Goal: Information Seeking & Learning: Check status

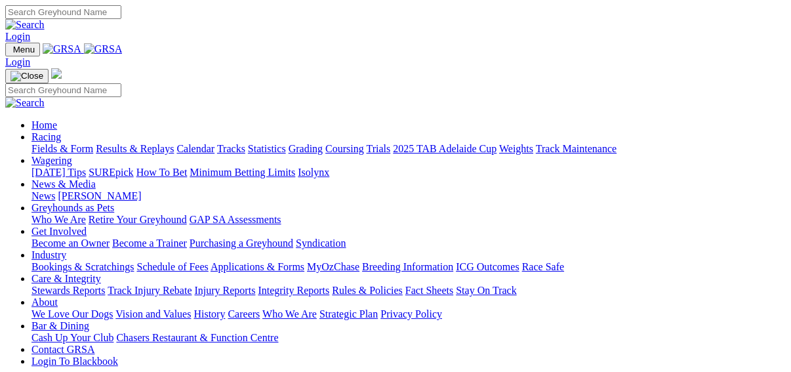
click at [150, 143] on link "Results & Replays" at bounding box center [135, 148] width 78 height 11
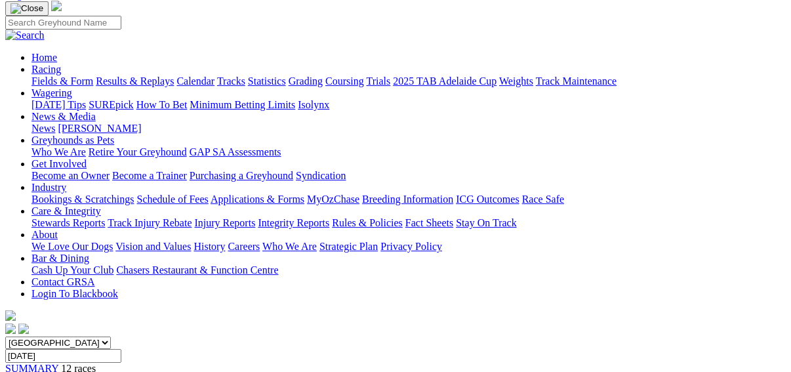
scroll to position [105, 0]
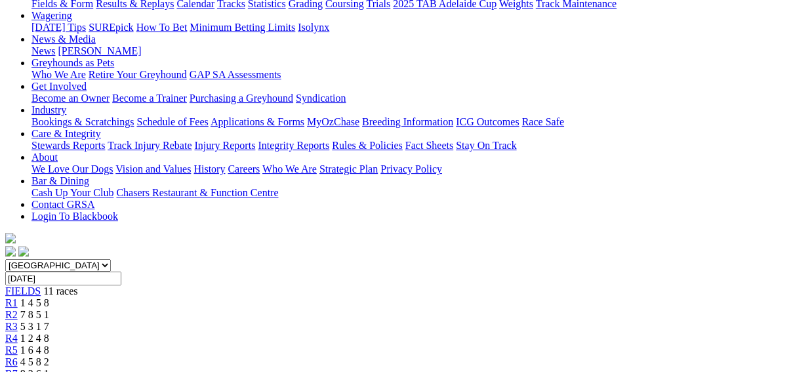
scroll to position [105, 0]
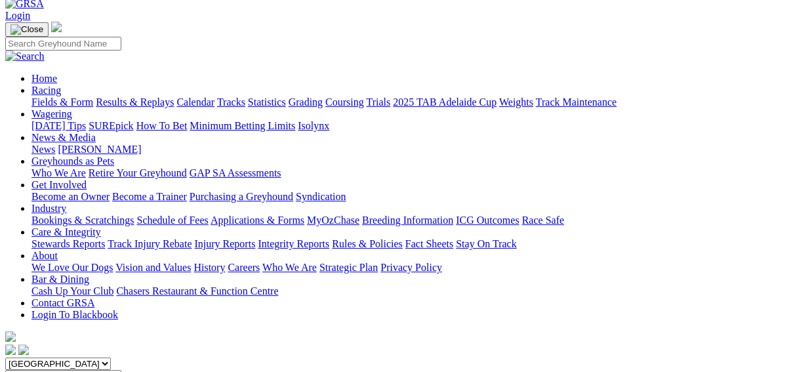
scroll to position [52, 0]
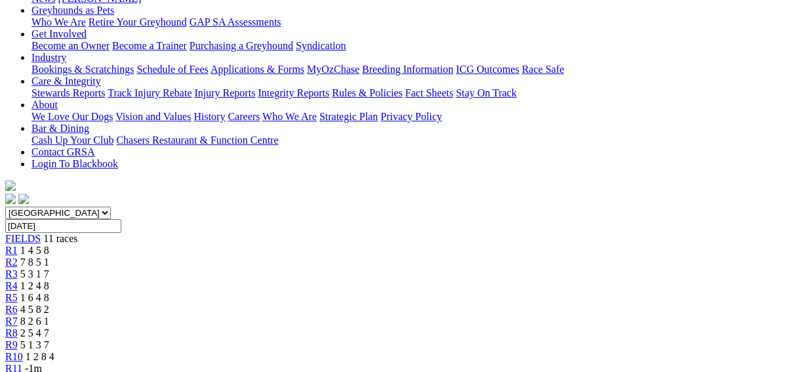
scroll to position [157, 0]
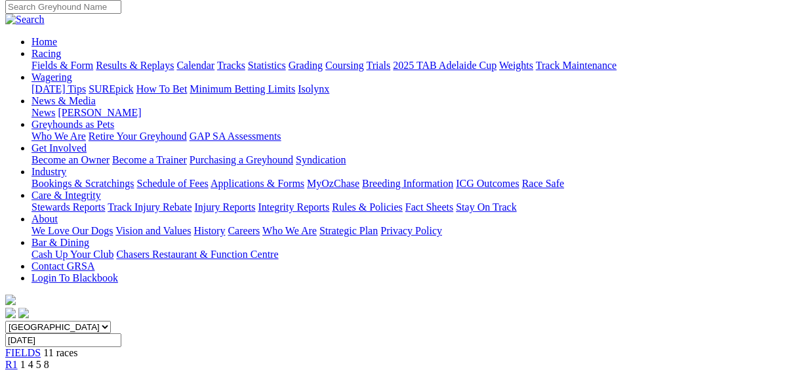
scroll to position [105, 0]
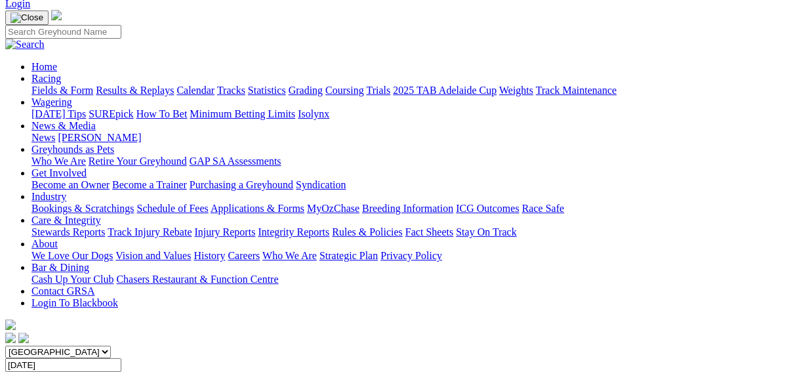
scroll to position [52, 0]
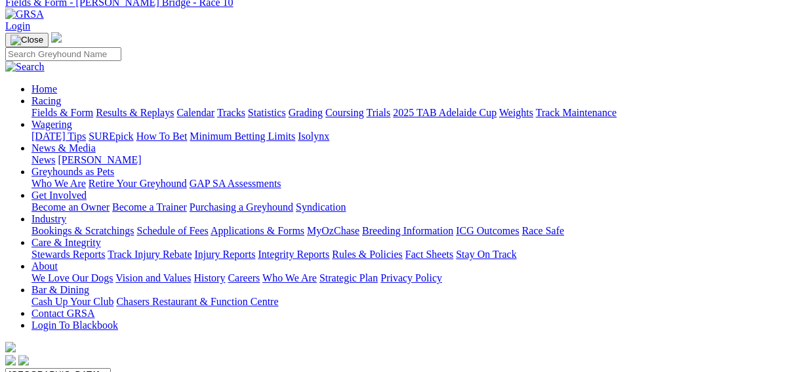
scroll to position [105, 0]
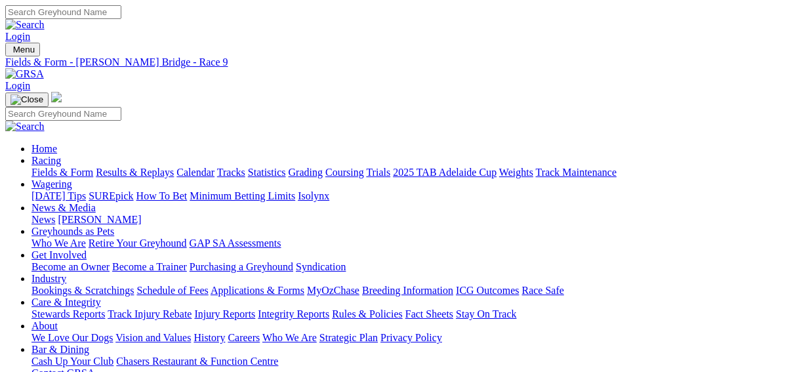
scroll to position [31, 0]
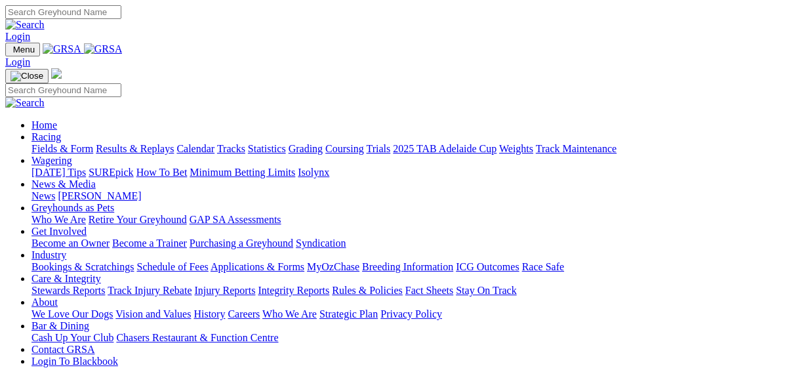
click at [135, 143] on link "Results & Replays" at bounding box center [135, 148] width 78 height 11
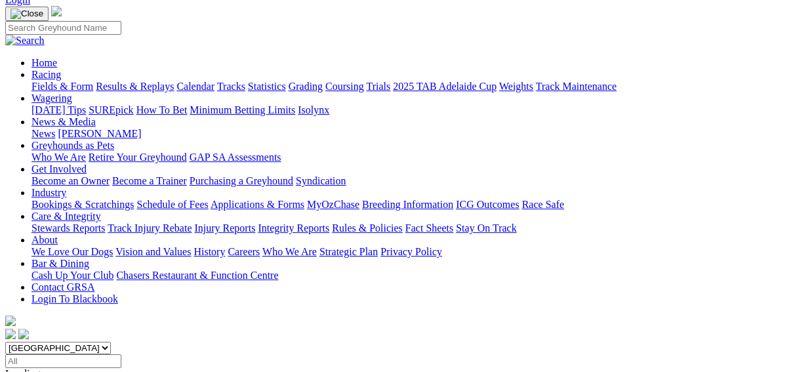
scroll to position [105, 0]
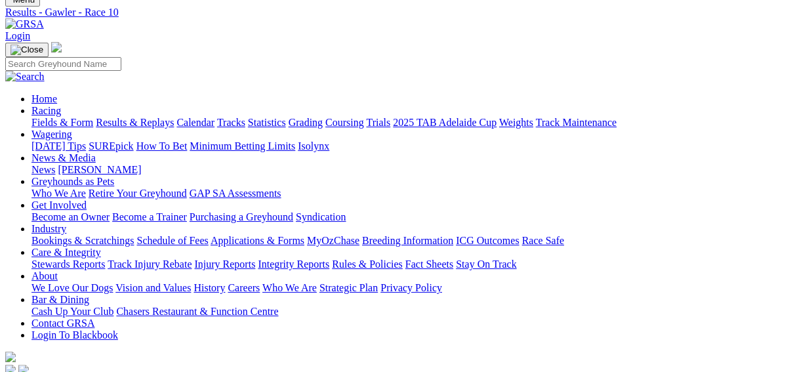
scroll to position [52, 0]
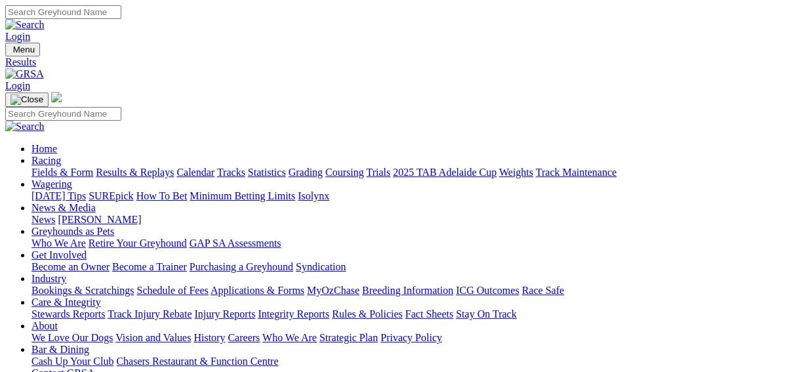
click at [34, 167] on link "Fields & Form" at bounding box center [62, 172] width 62 height 11
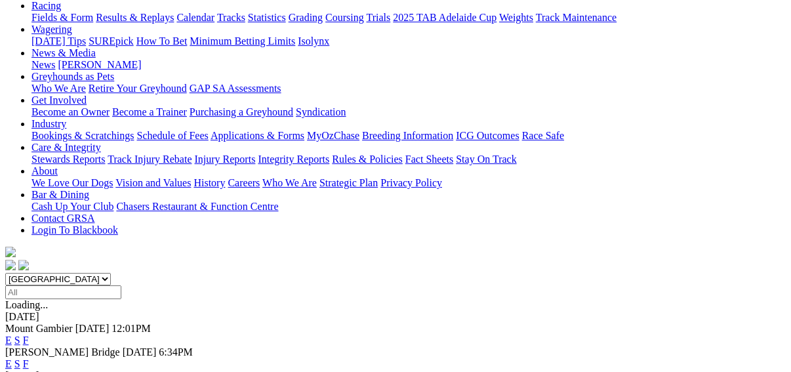
scroll to position [157, 0]
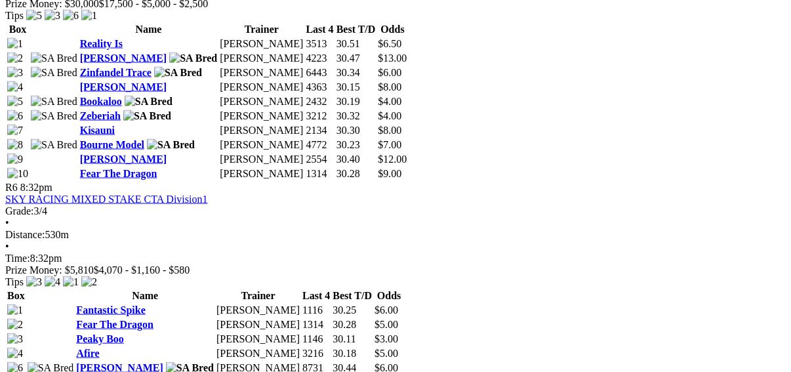
scroll to position [1783, 0]
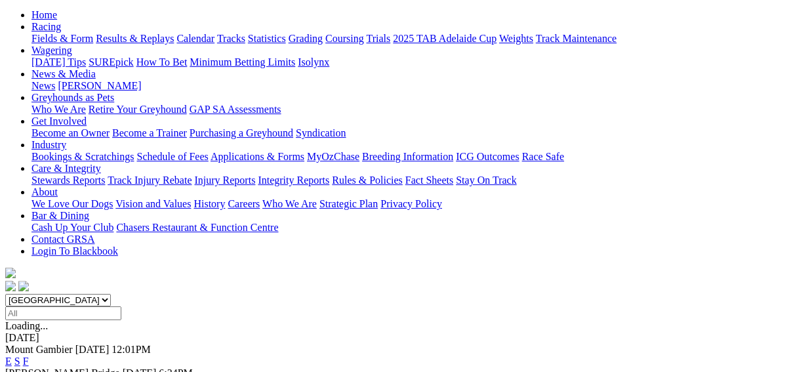
scroll to position [157, 0]
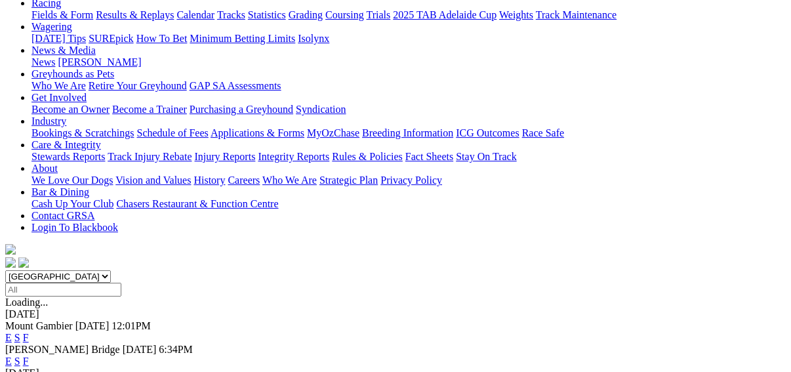
click at [29, 355] on link "F" at bounding box center [26, 360] width 6 height 11
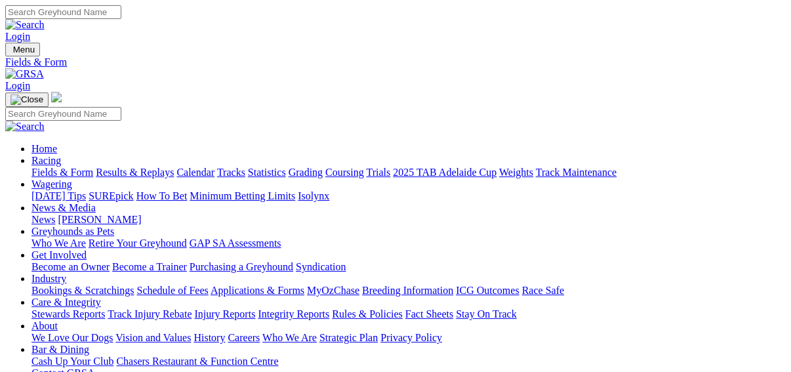
click at [145, 167] on link "Results & Replays" at bounding box center [135, 172] width 78 height 11
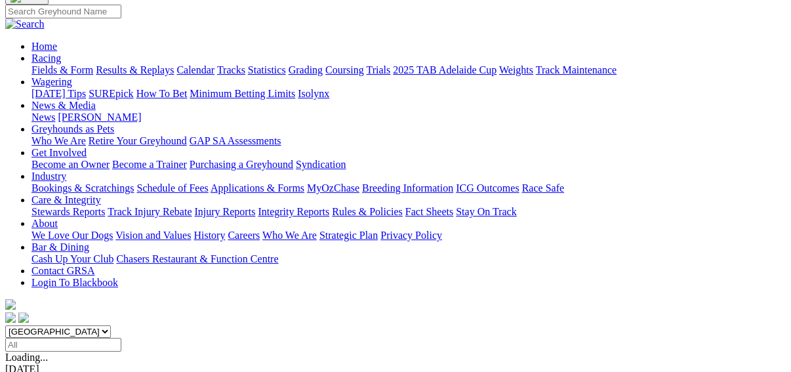
scroll to position [105, 0]
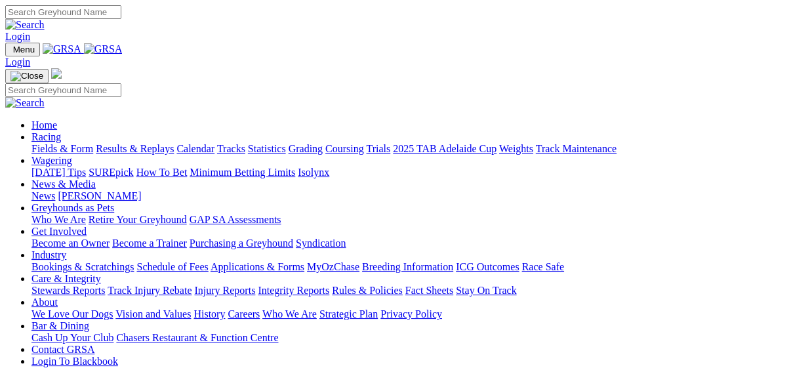
click at [155, 143] on link "Results & Replays" at bounding box center [135, 148] width 78 height 11
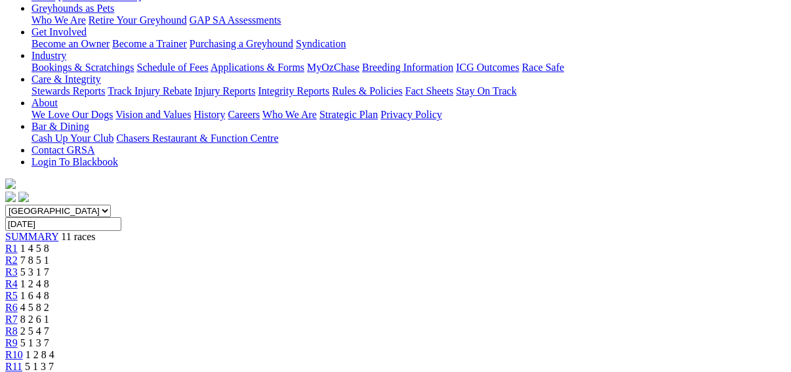
scroll to position [262, 0]
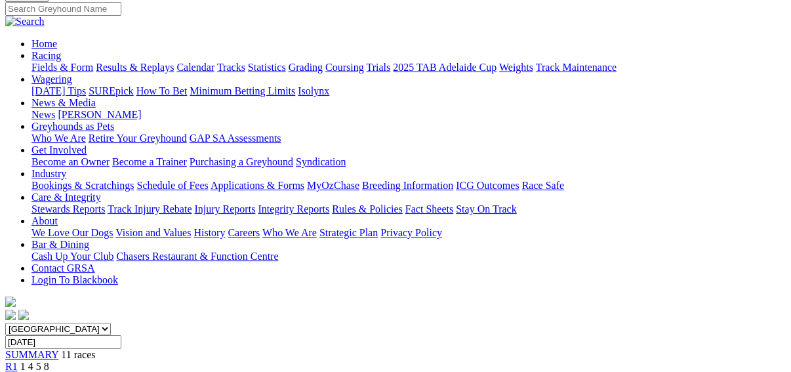
scroll to position [210, 0]
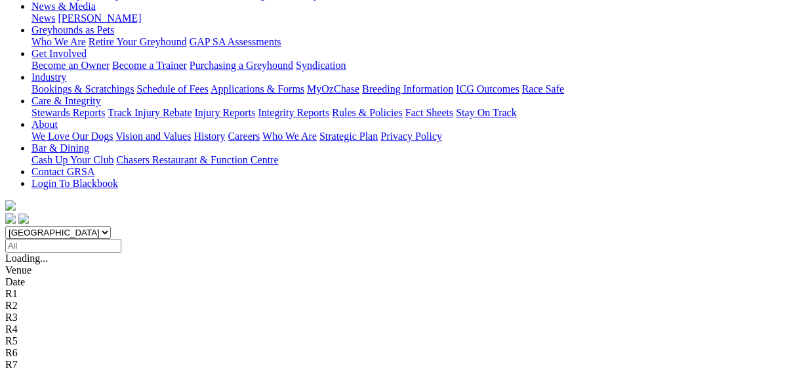
scroll to position [262, 0]
